Goal: Communication & Community: Ask a question

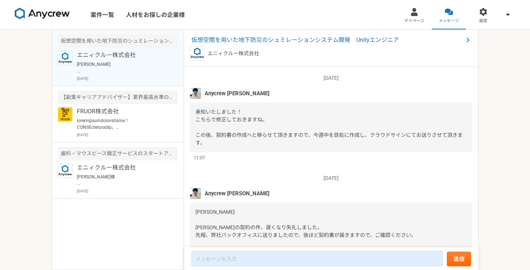
scroll to position [739, 0]
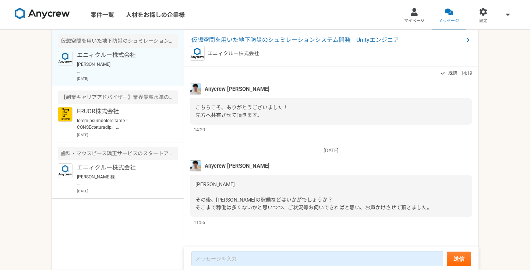
click at [307, 250] on form "送信" at bounding box center [331, 258] width 294 height 23
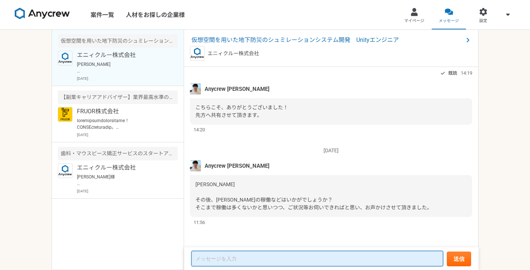
click at [320, 264] on textarea at bounding box center [317, 258] width 252 height 15
paste textarea "お世話になっております。 現在の状況としては週1で1h〜1.5hのMTGを行なって 月末に(今月は31に)振り返りMTGを行う予定です。 ただ当初の想定よりも…"
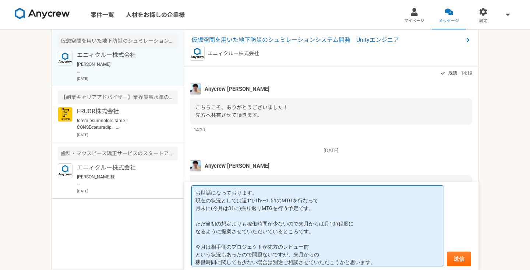
scroll to position [4, 0]
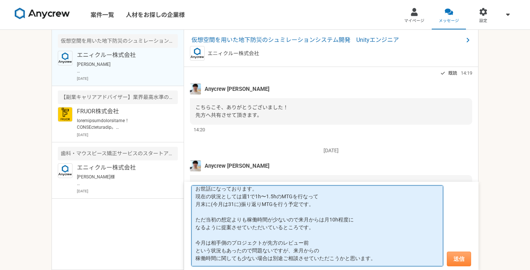
type textarea "お世話になっております。 現在の状況としては週1で1h〜1.5hのMTGを行なって 月末に(今月は31に)振り返りMTGを行う予定です。 ただ当初の想定よりも…"
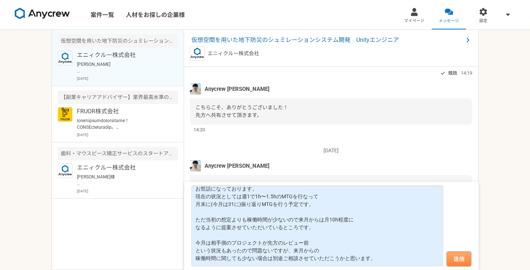
click at [460, 253] on button "送信" at bounding box center [458, 259] width 24 height 15
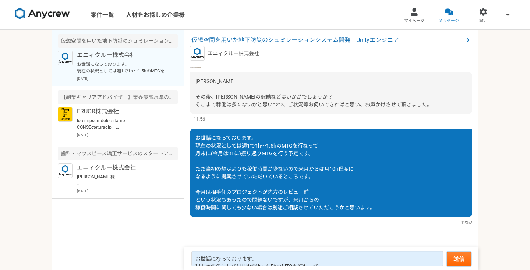
scroll to position [742, 0]
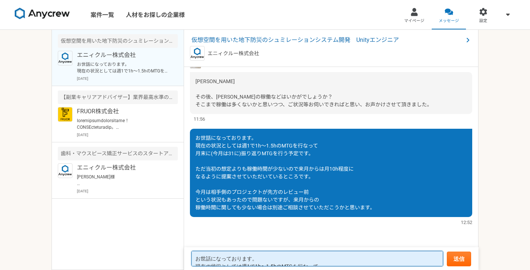
click at [307, 261] on textarea "お世話になっております。 現在の状況としては週1で1h〜1.5hのMTGを行なって 月末に(今月は31に)振り返りMTGを行う予定です。 ただ当初の想定よりも…" at bounding box center [317, 258] width 252 height 15
paste textarea "あと別件ですが請求書って何か指定のフォーマットなどありますでしょうか？"
type textarea "あと別件ですが請求書って何か指定のフォーマットなどありますでしょうか？"
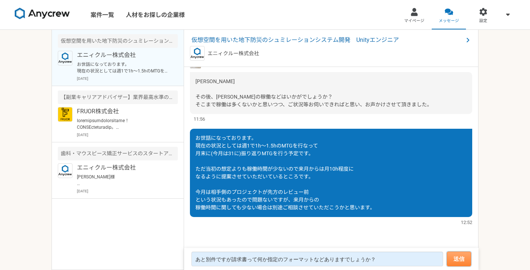
click at [455, 254] on button "送信" at bounding box center [458, 259] width 24 height 15
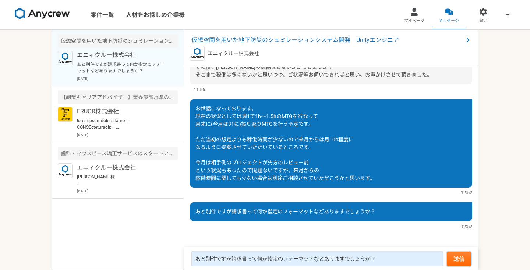
scroll to position [590, 0]
